Goal: Task Accomplishment & Management: Use online tool/utility

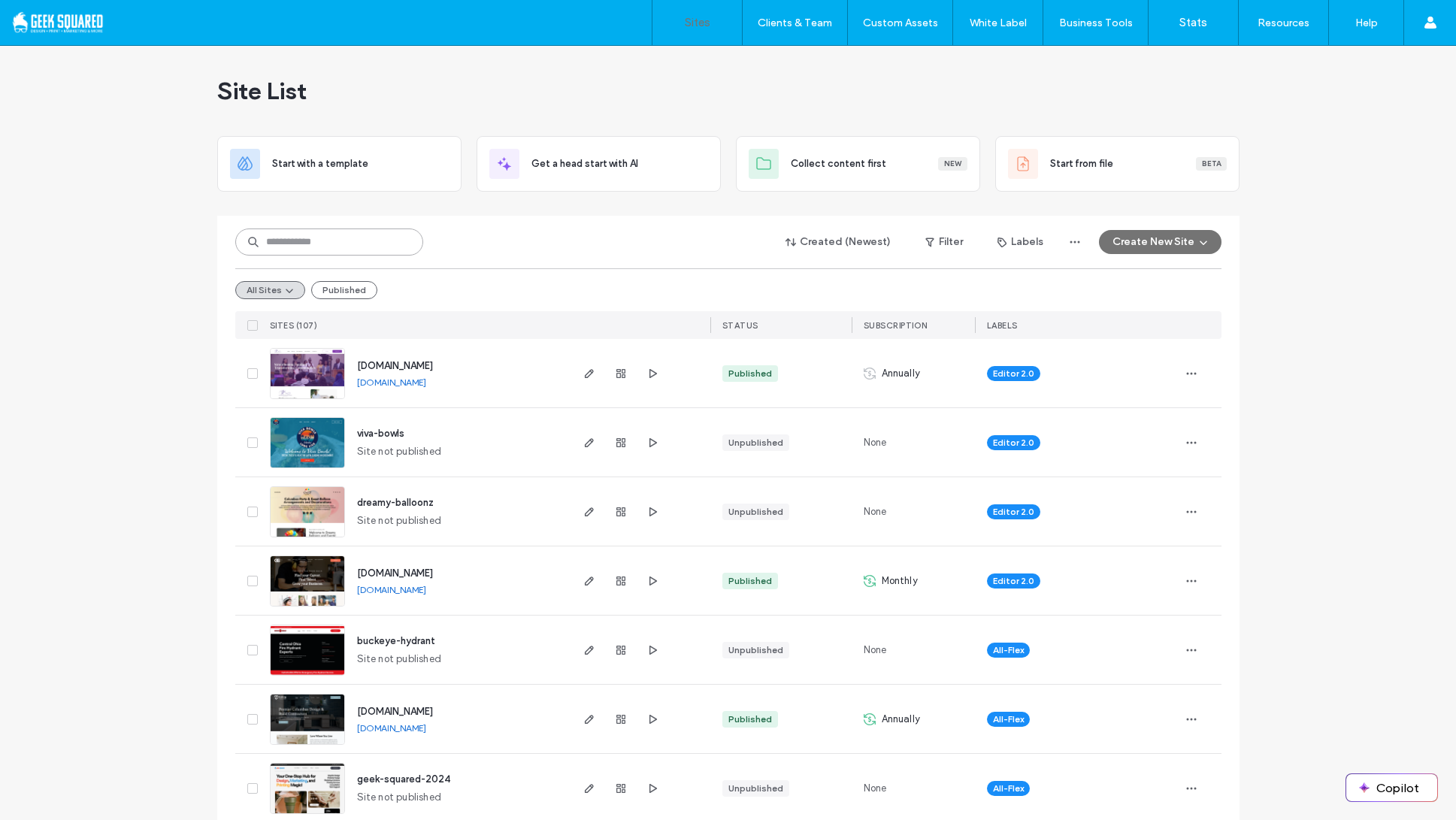
click at [397, 243] on input at bounding box center [329, 242] width 188 height 27
type input "****"
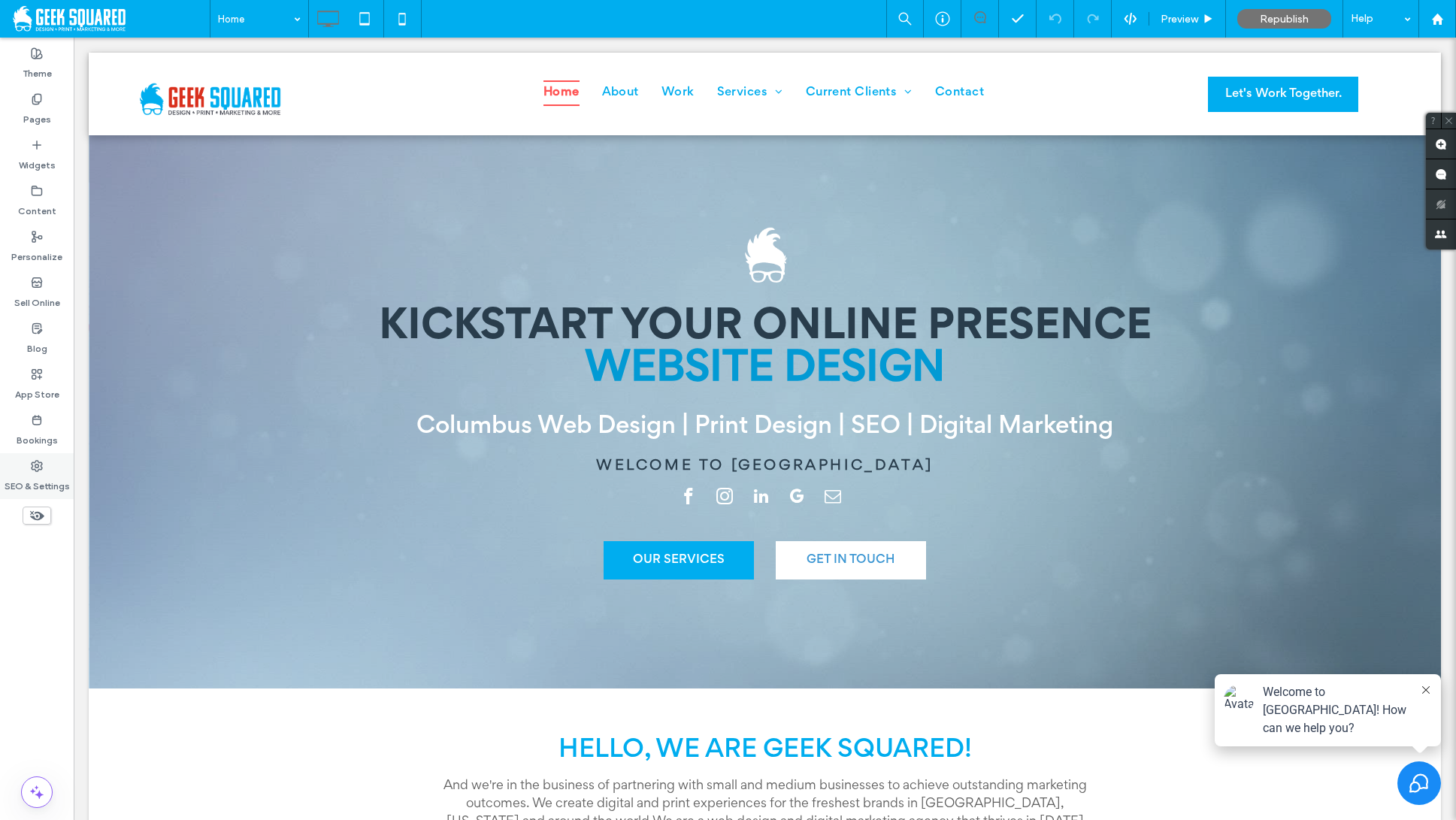
click at [26, 483] on label "SEO & Settings" at bounding box center [37, 483] width 66 height 21
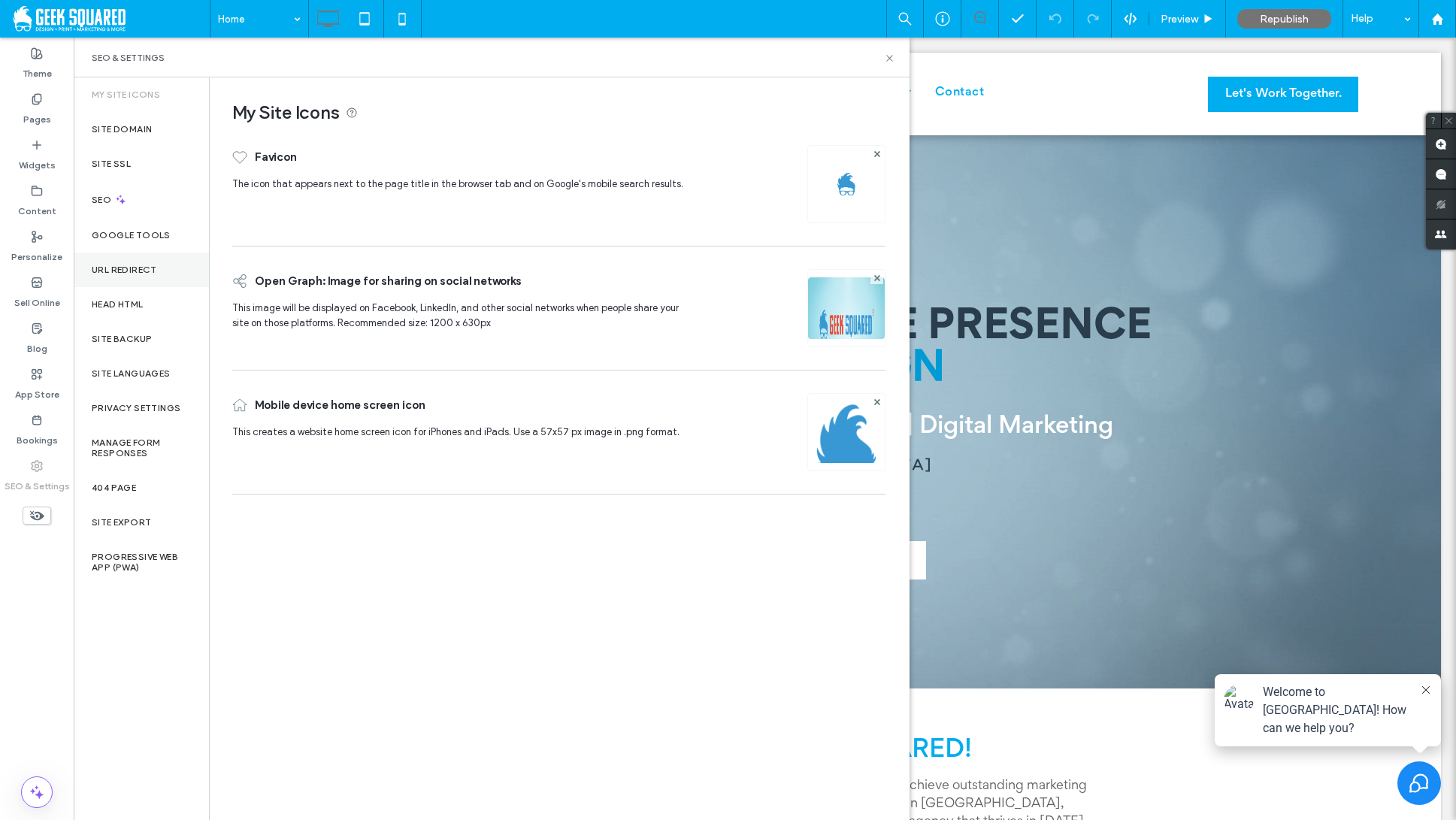
click at [172, 269] on div "URL Redirect" at bounding box center [142, 270] width 136 height 34
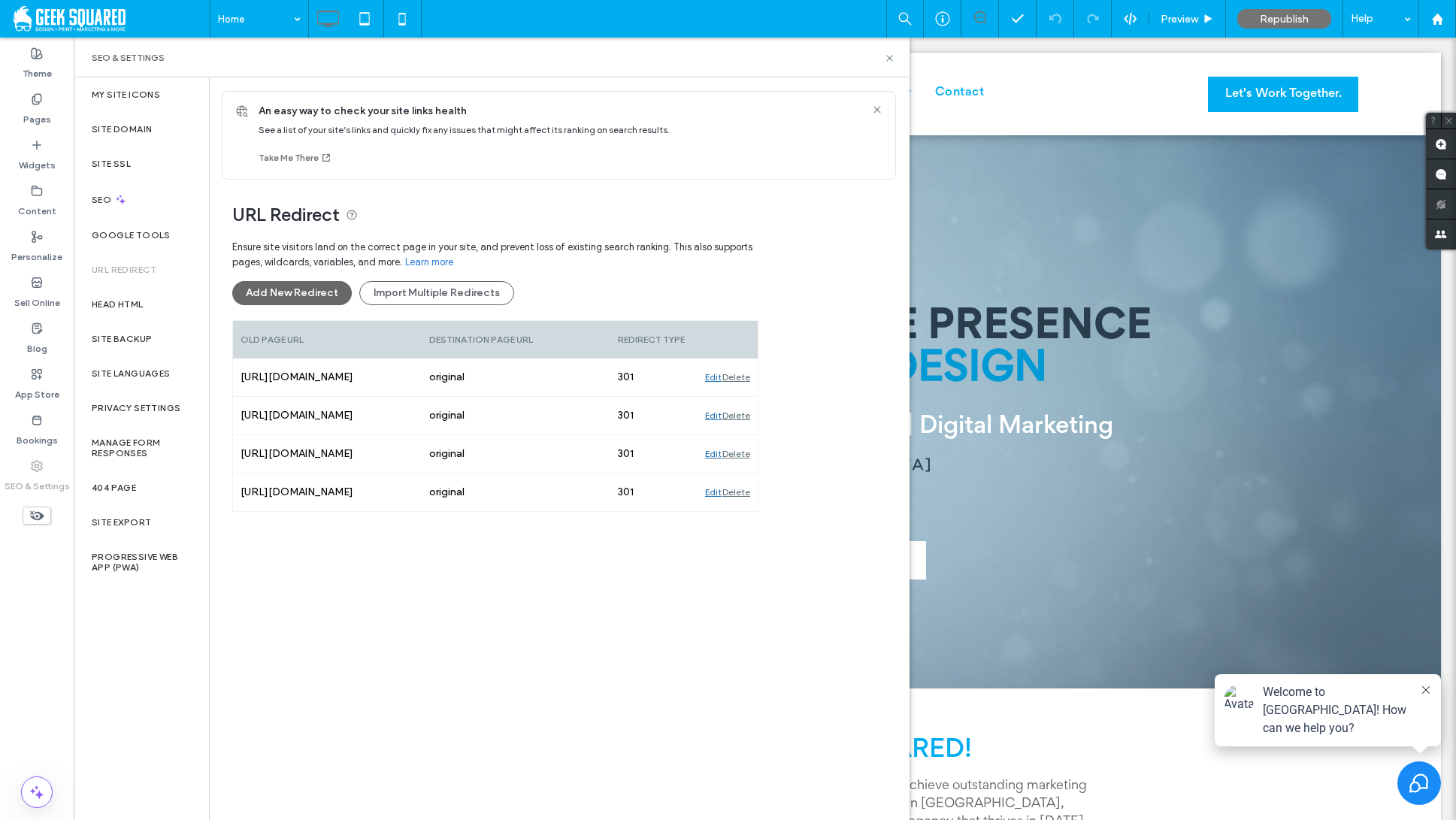
click at [337, 296] on button "Add New Redirect" at bounding box center [292, 293] width 120 height 24
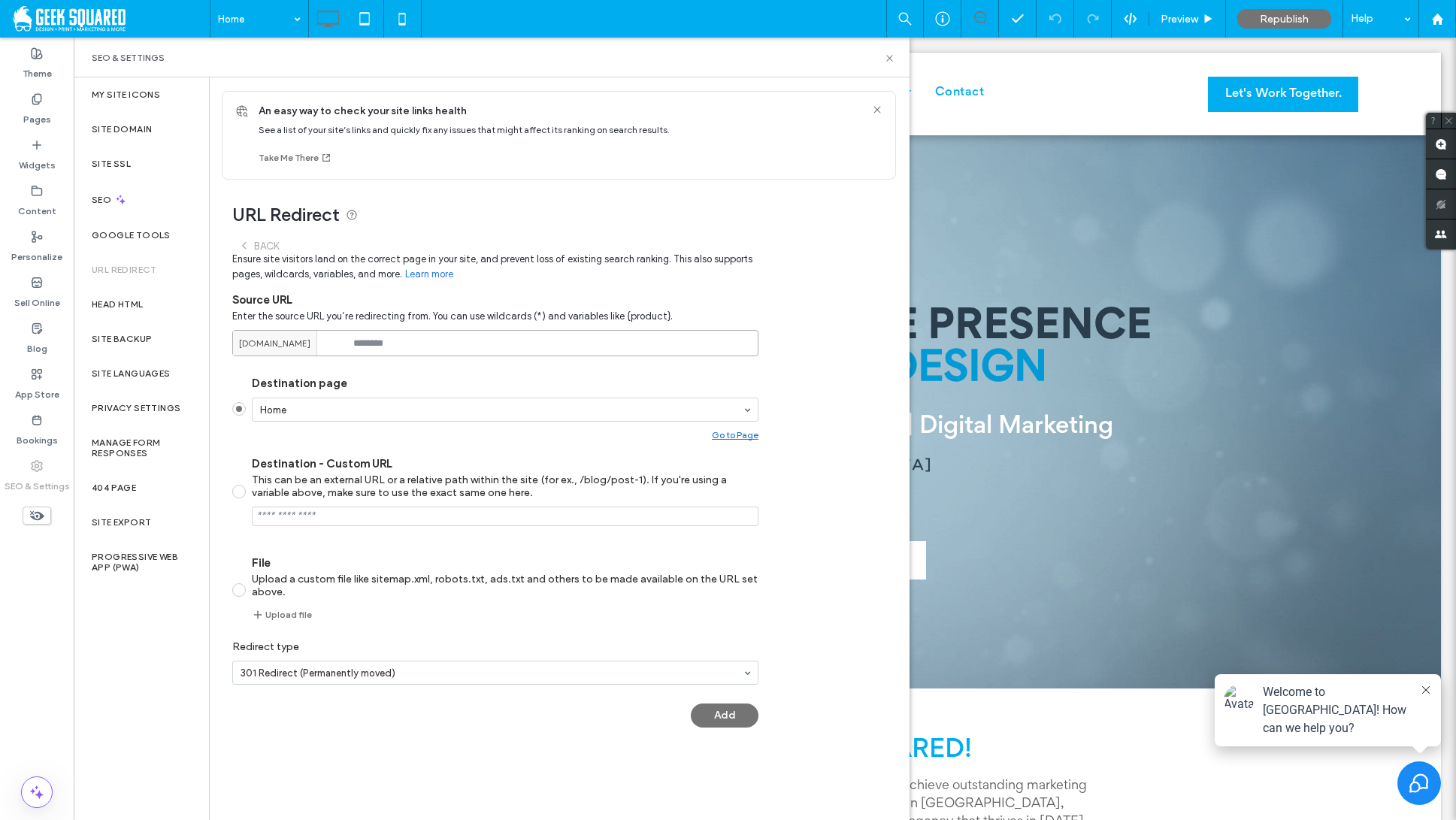
click at [414, 353] on input at bounding box center [495, 343] width 526 height 27
type input "**********"
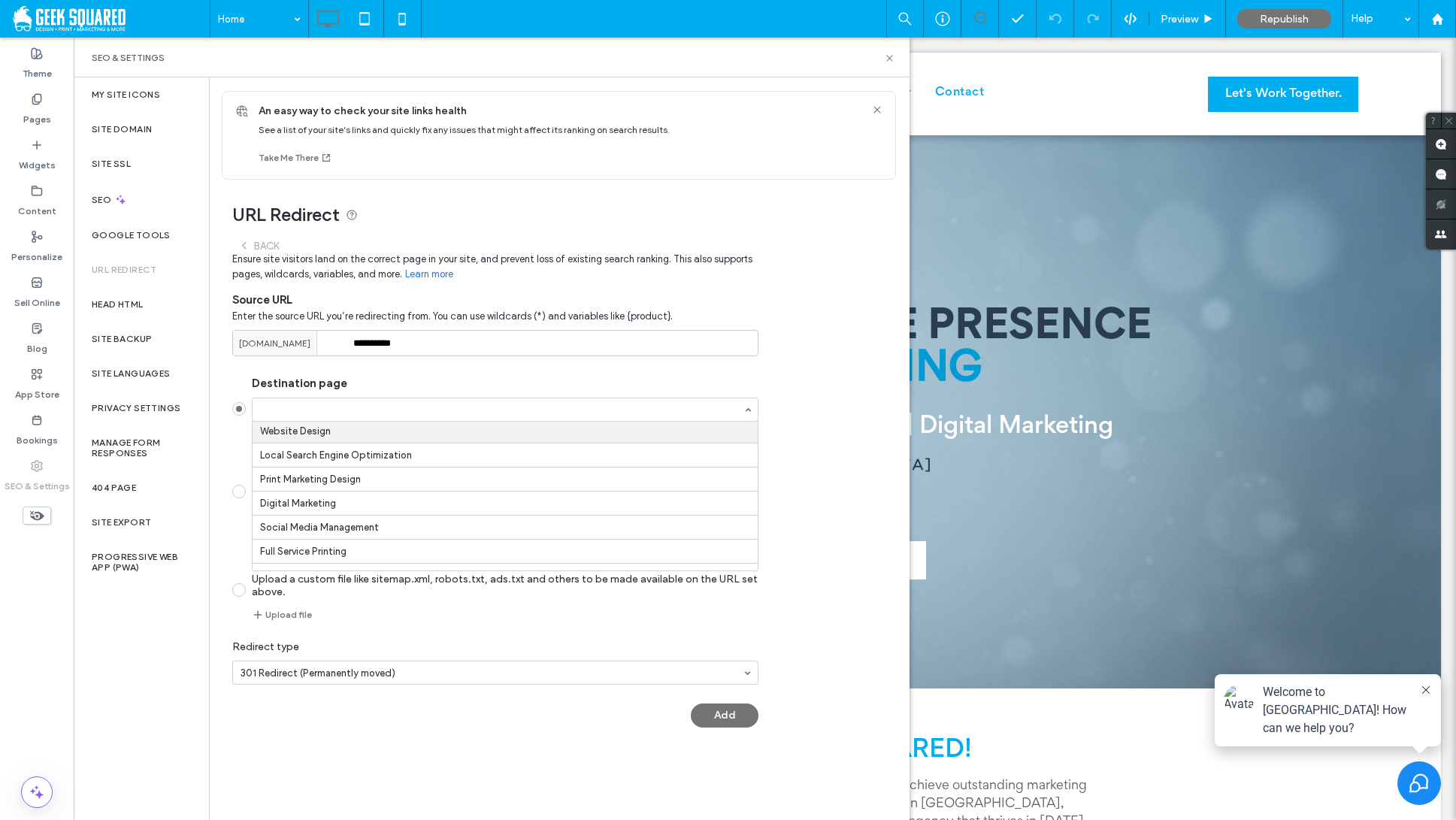
scroll to position [143, 0]
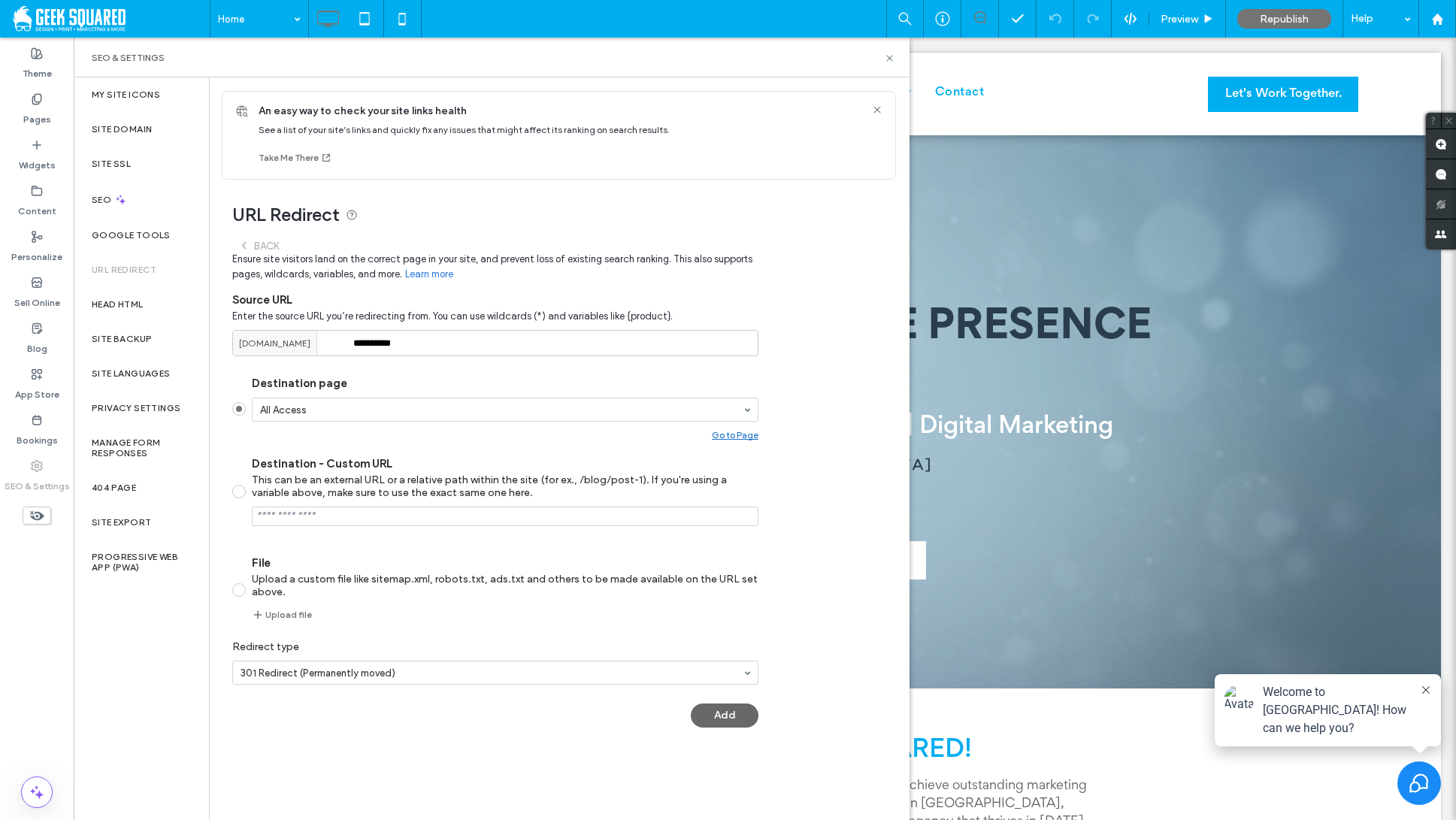
click at [738, 718] on button "Add" at bounding box center [725, 716] width 68 height 24
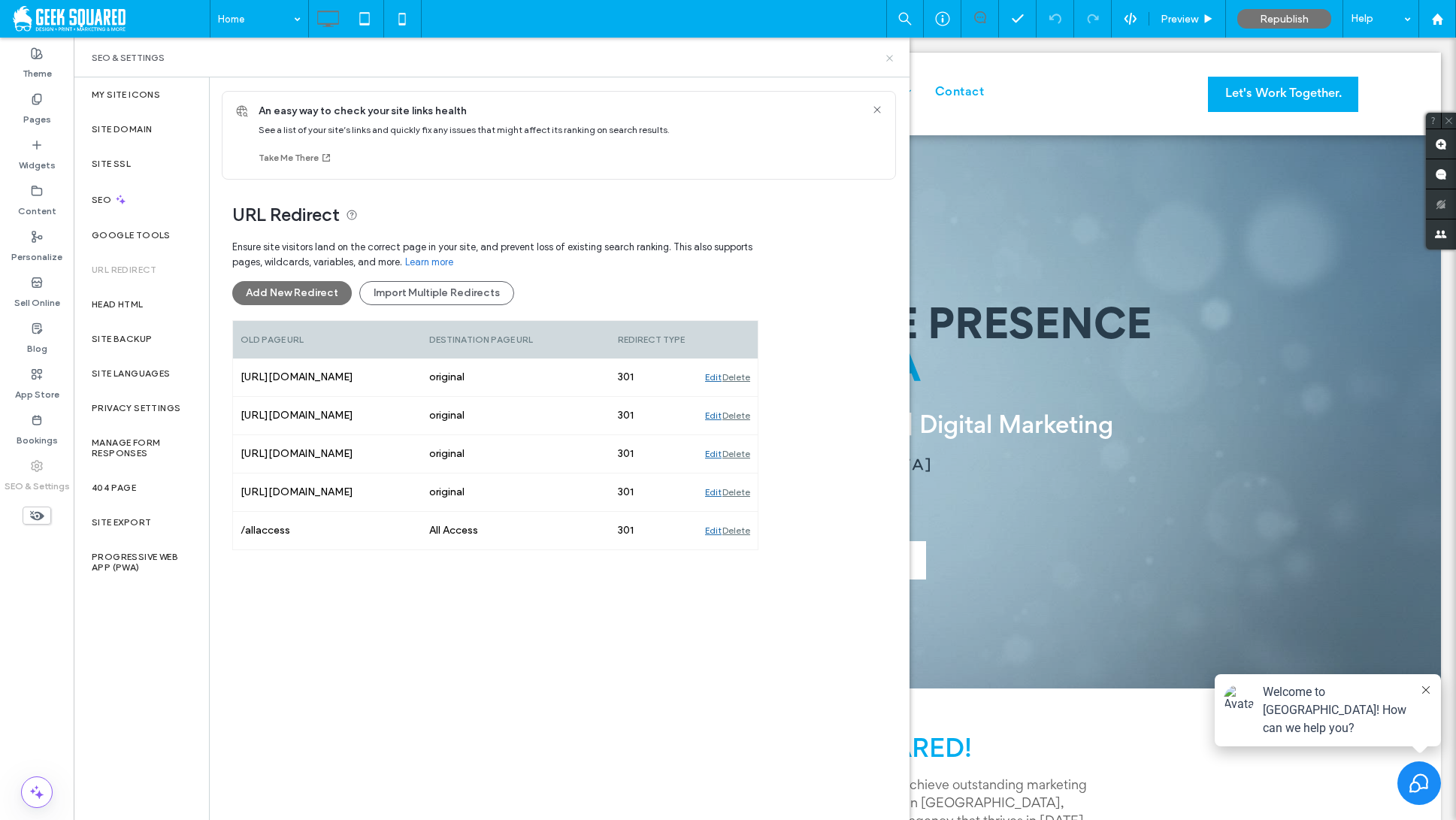
click at [891, 59] on use at bounding box center [889, 58] width 6 height 6
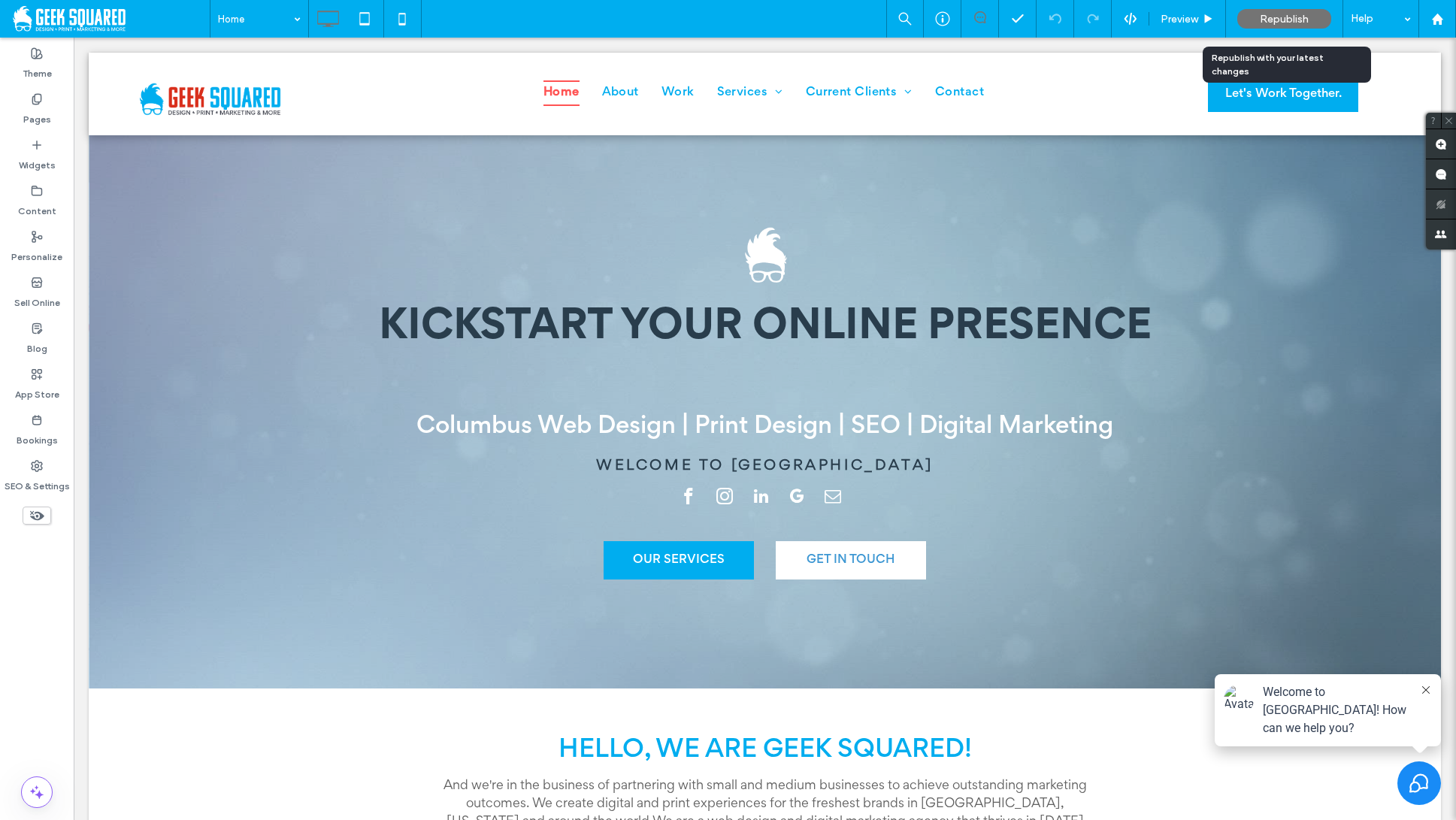
click at [1254, 15] on div "Republish" at bounding box center [1284, 19] width 94 height 20
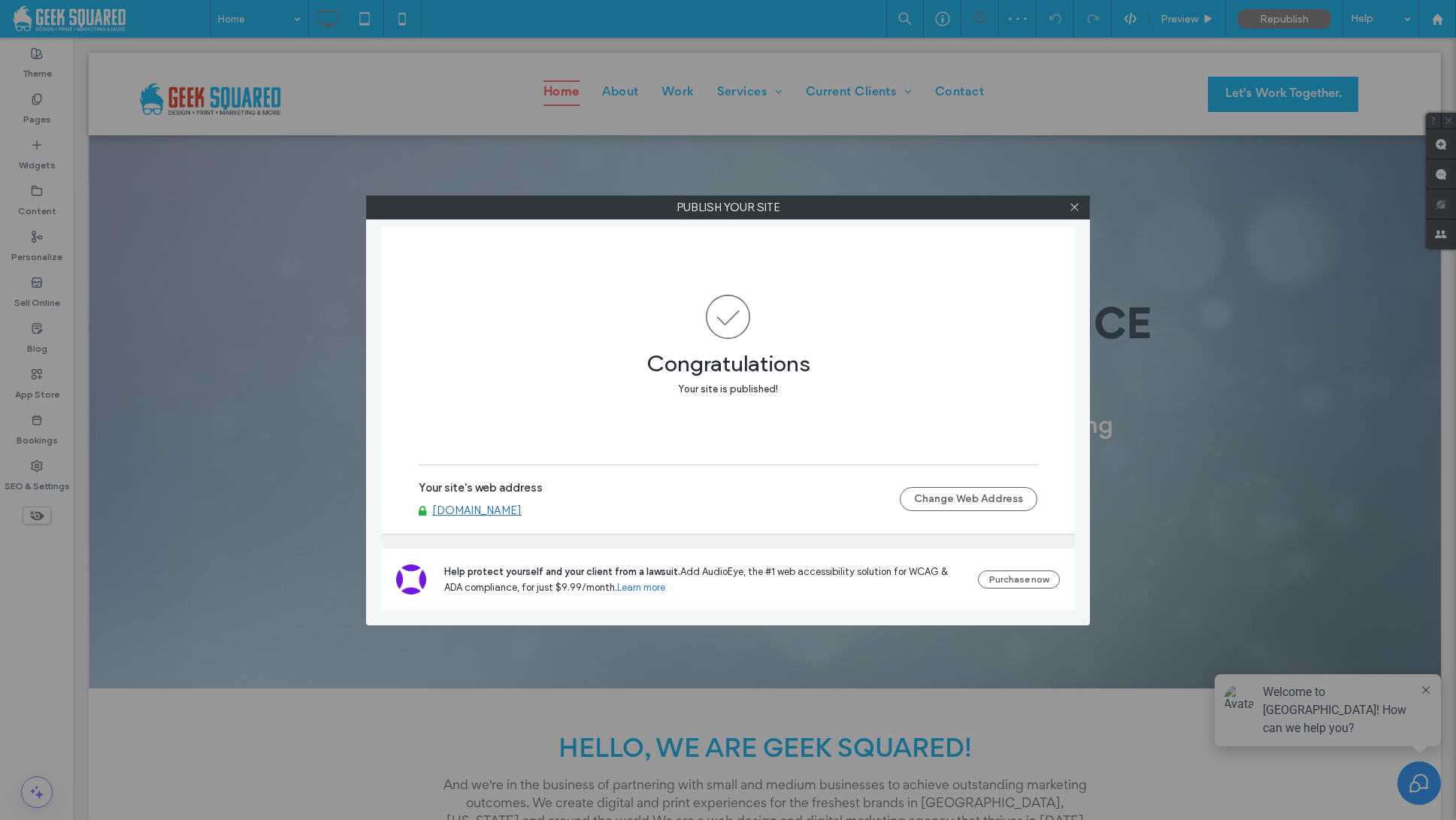
click at [522, 508] on link "[DOMAIN_NAME]" at bounding box center [476, 511] width 89 height 14
click at [1074, 213] on span at bounding box center [1074, 208] width 11 height 23
